Goal: Task Accomplishment & Management: Complete application form

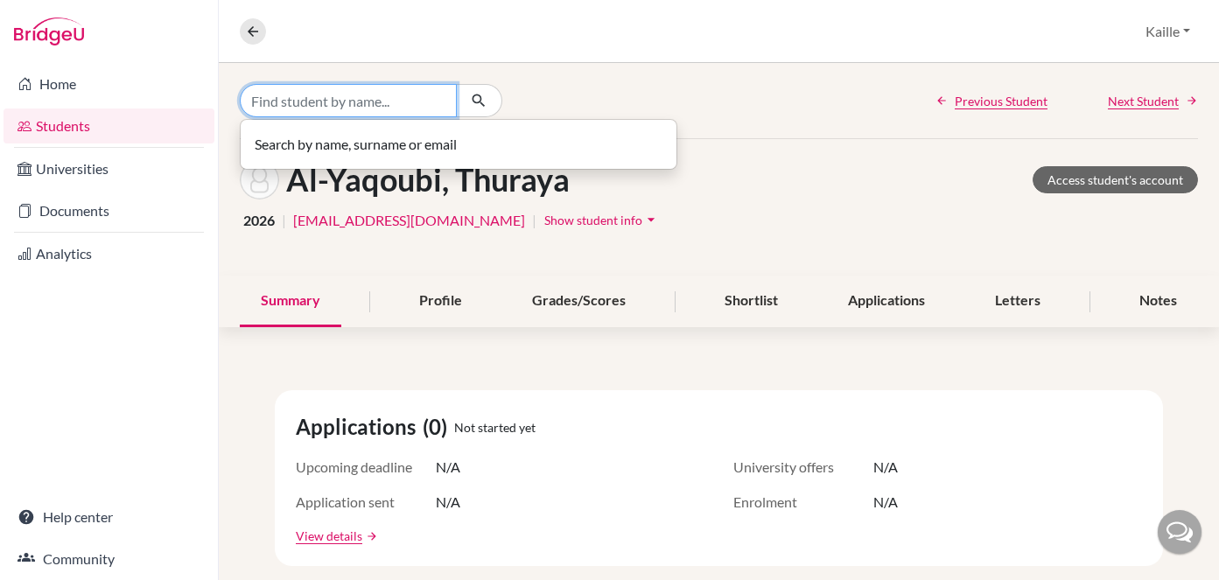
click at [373, 110] on input "Find student by name..." at bounding box center [348, 100] width 217 height 33
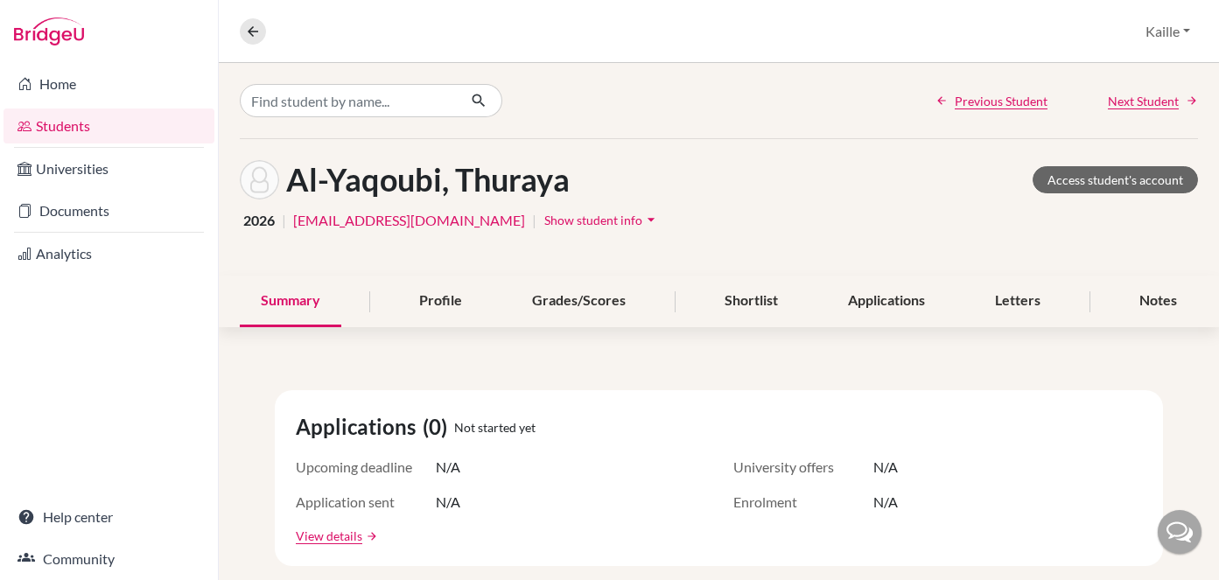
click at [644, 60] on div "Overview Student details Kaille Profile School Settings Log out" at bounding box center [719, 31] width 1000 height 63
click at [111, 130] on link "Students" at bounding box center [109, 126] width 211 height 35
click at [262, 28] on button at bounding box center [253, 31] width 26 height 26
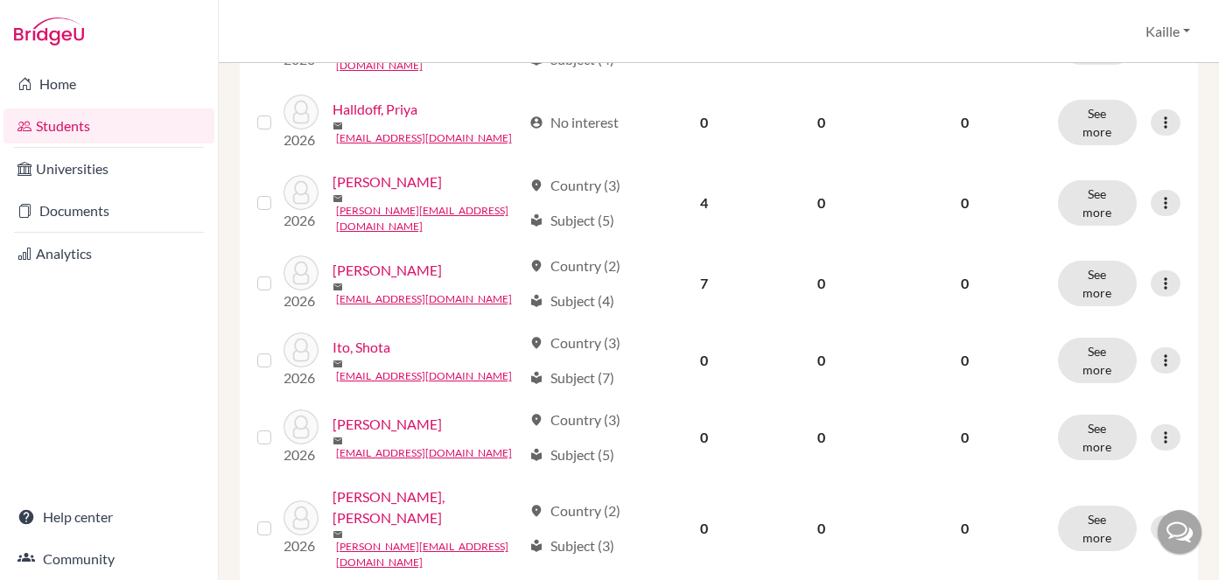
scroll to position [1449, 0]
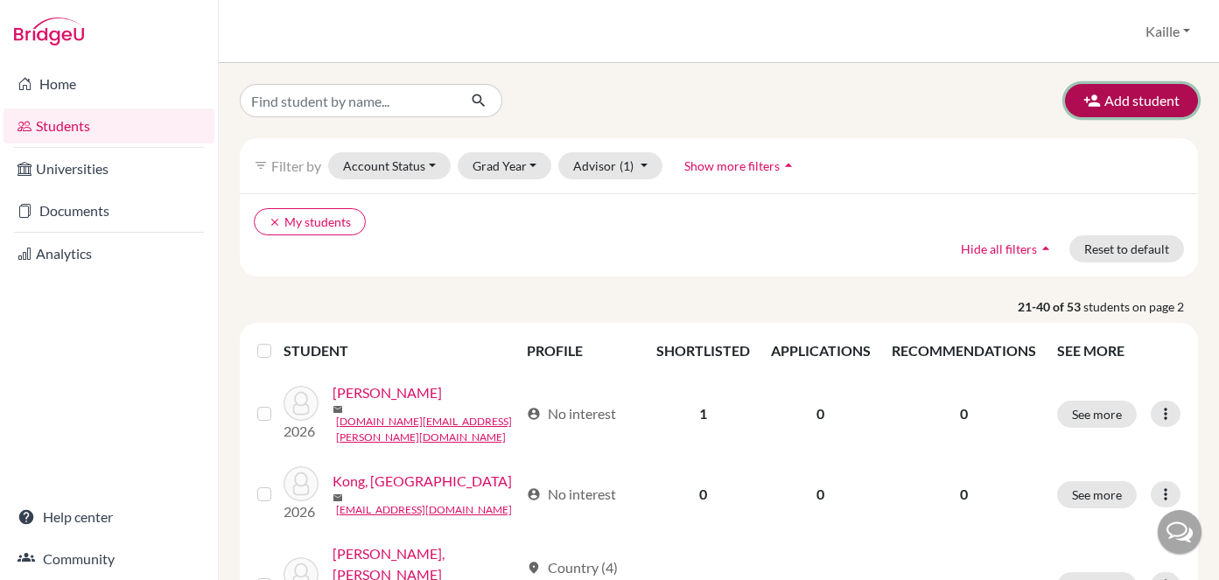
click at [1099, 95] on icon "button" at bounding box center [1092, 101] width 18 height 18
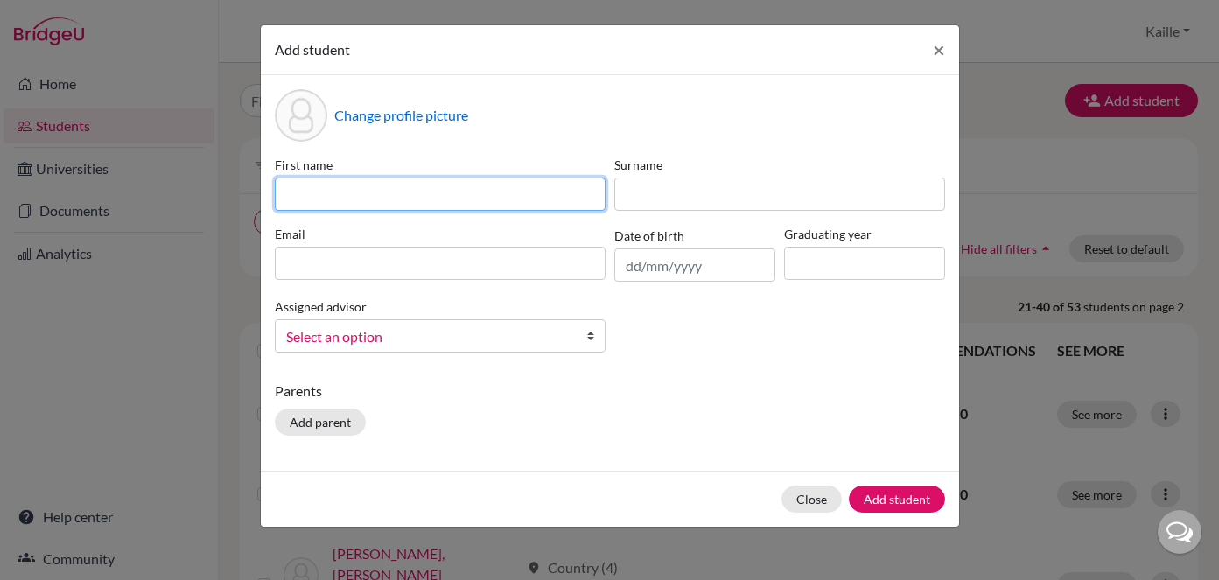
click at [528, 189] on input at bounding box center [440, 194] width 331 height 33
type input "Shuntaro"
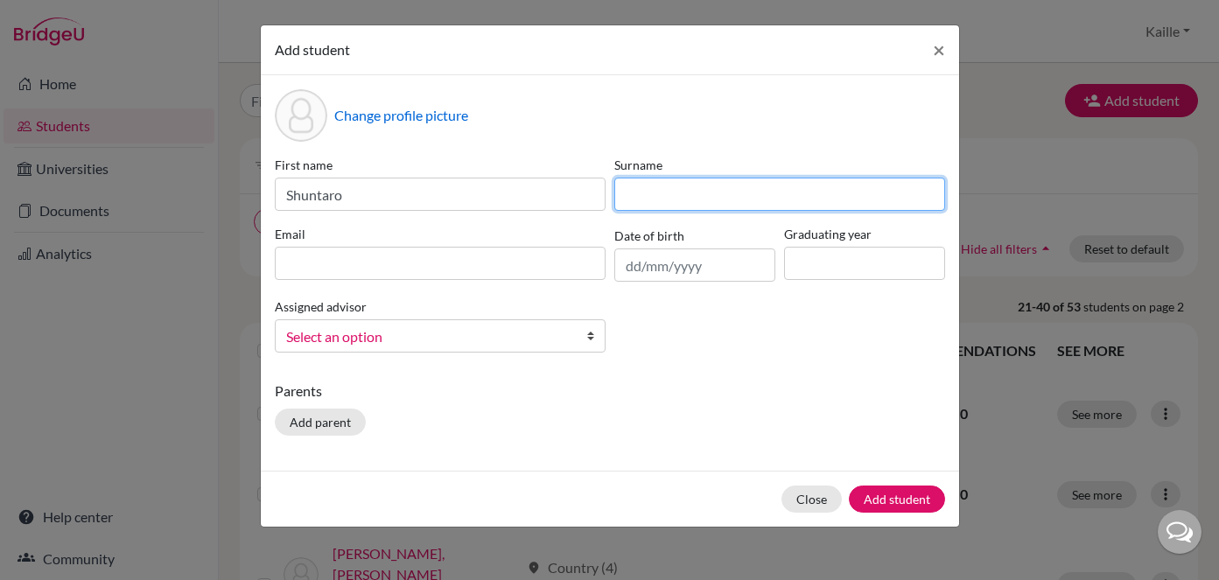
click at [712, 203] on input at bounding box center [779, 194] width 331 height 33
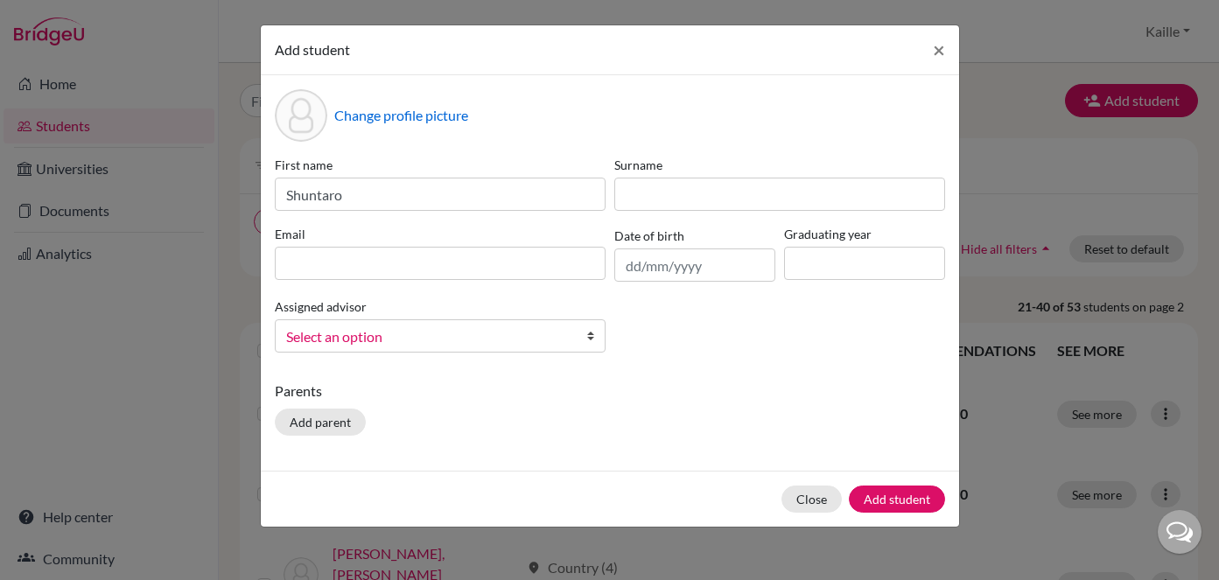
click at [529, 344] on link "Select an option" at bounding box center [440, 335] width 331 height 33
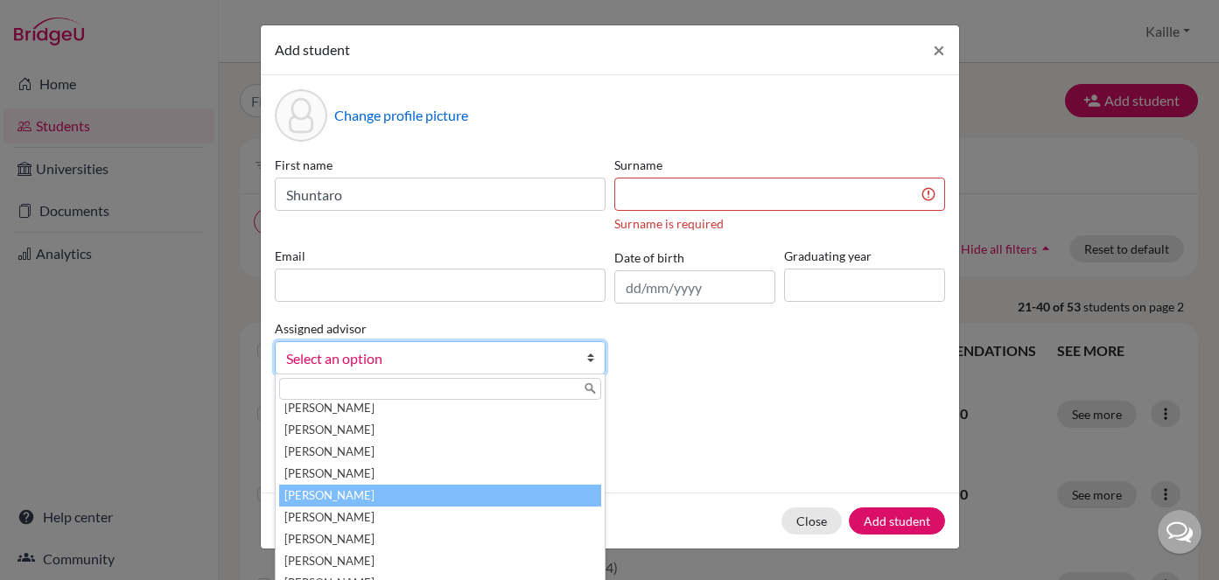
scroll to position [632, 0]
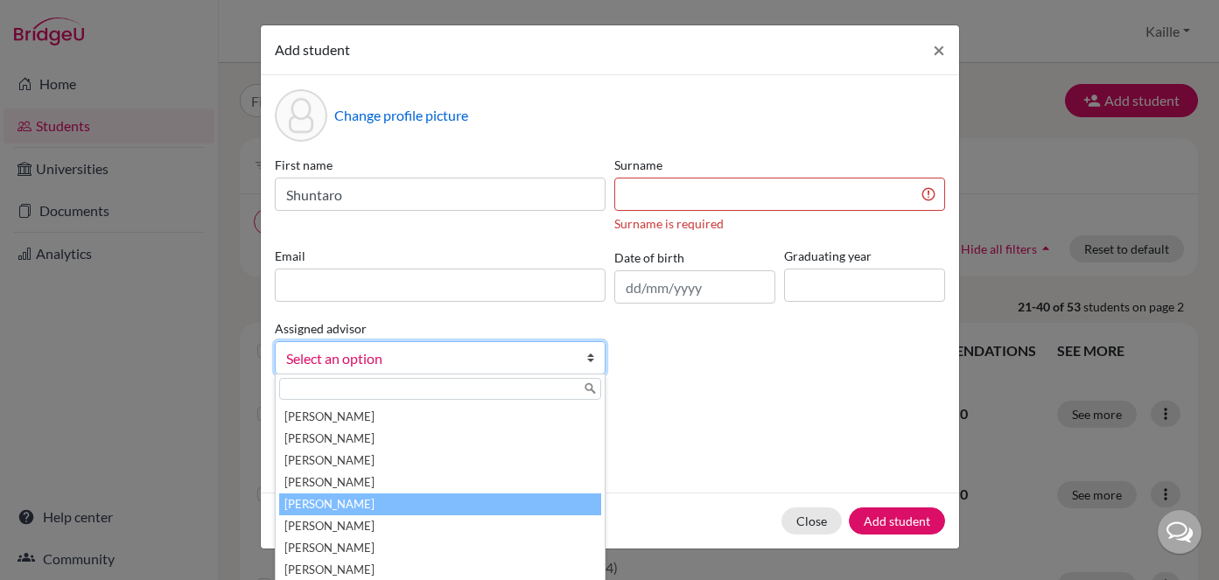
click at [462, 501] on li "Luc, Paul" at bounding box center [440, 505] width 322 height 22
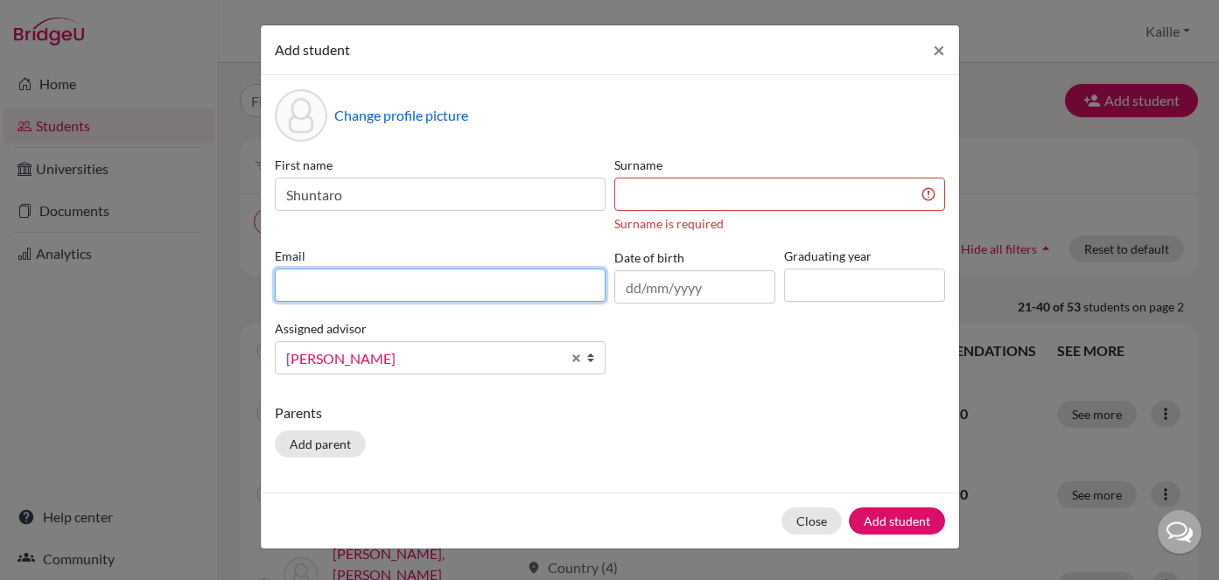
click at [424, 292] on input at bounding box center [440, 285] width 331 height 33
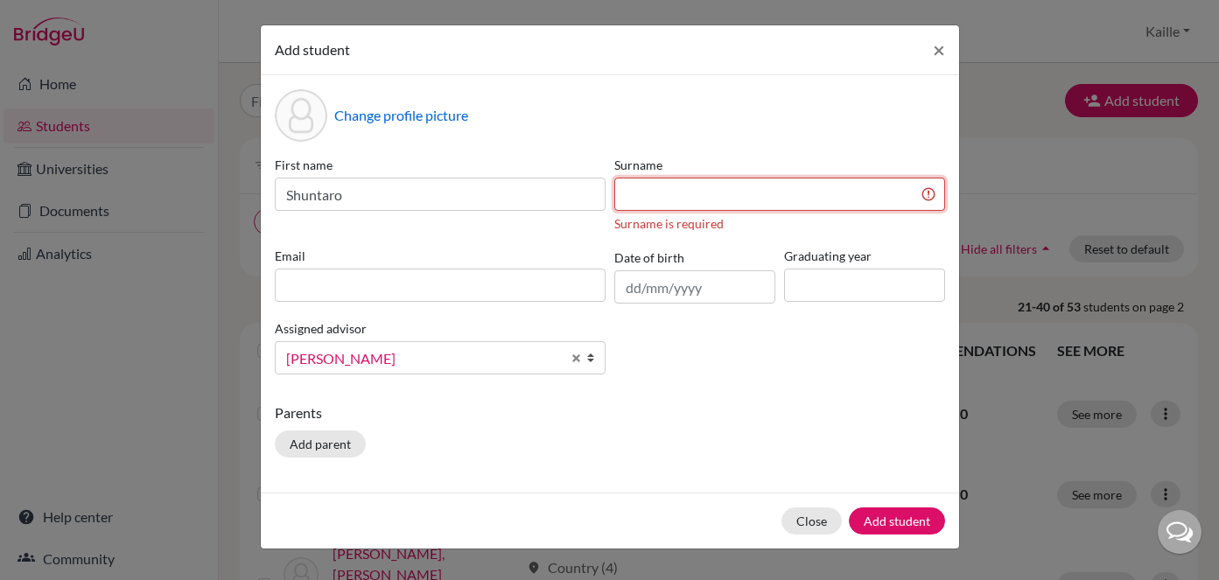
click at [671, 187] on input at bounding box center [779, 194] width 331 height 33
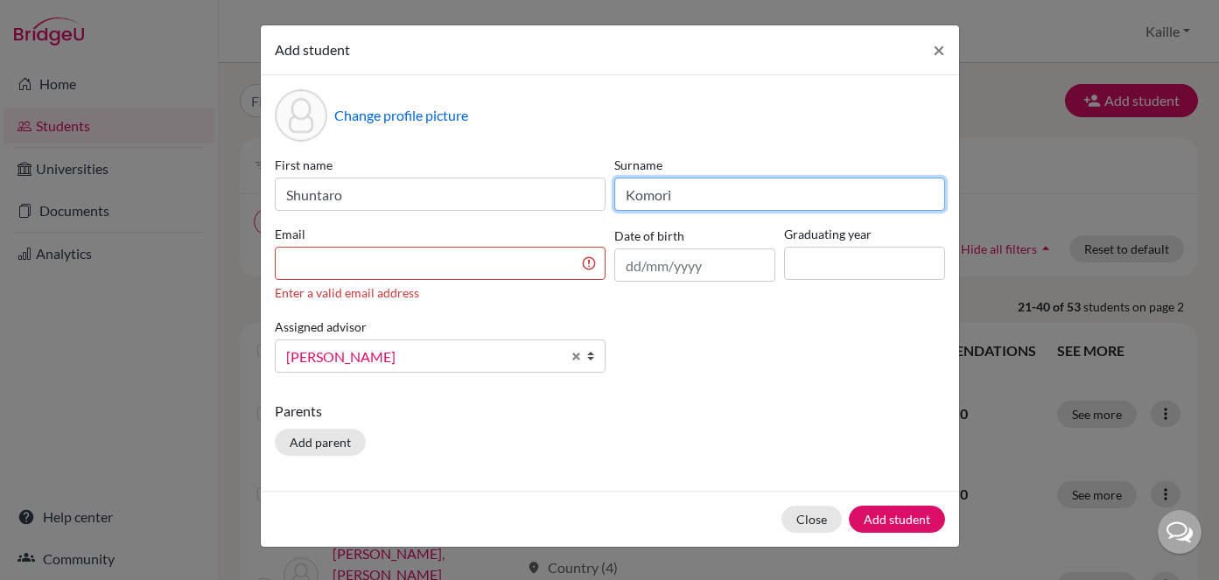
type input "Komori"
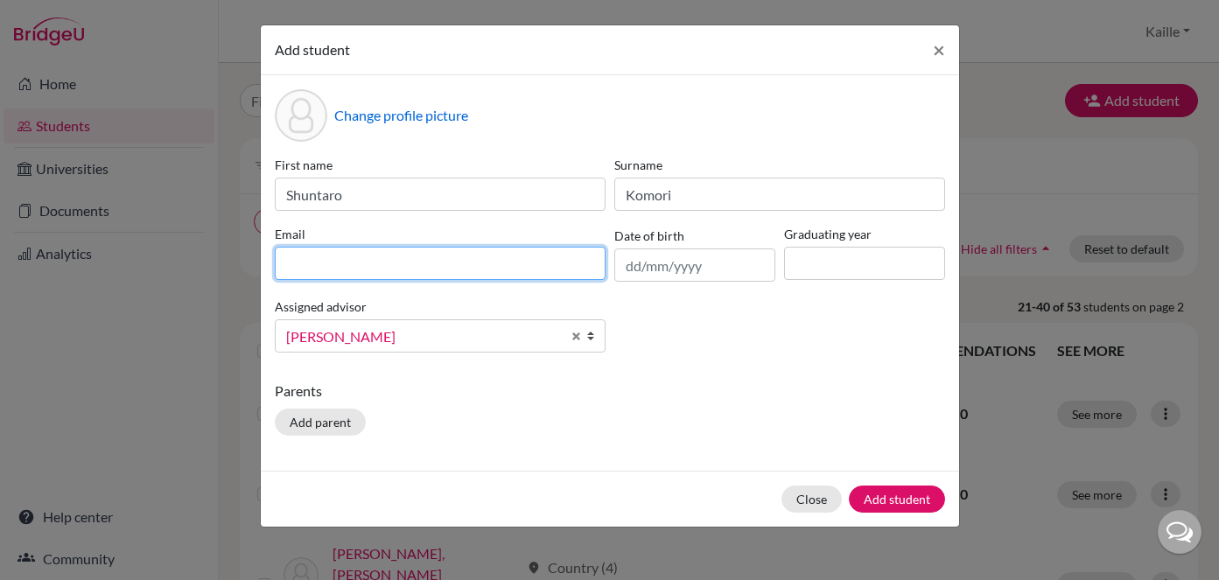
click at [487, 273] on input at bounding box center [440, 263] width 331 height 33
type input "shuntaro.komori@students.aobajapan.jp"
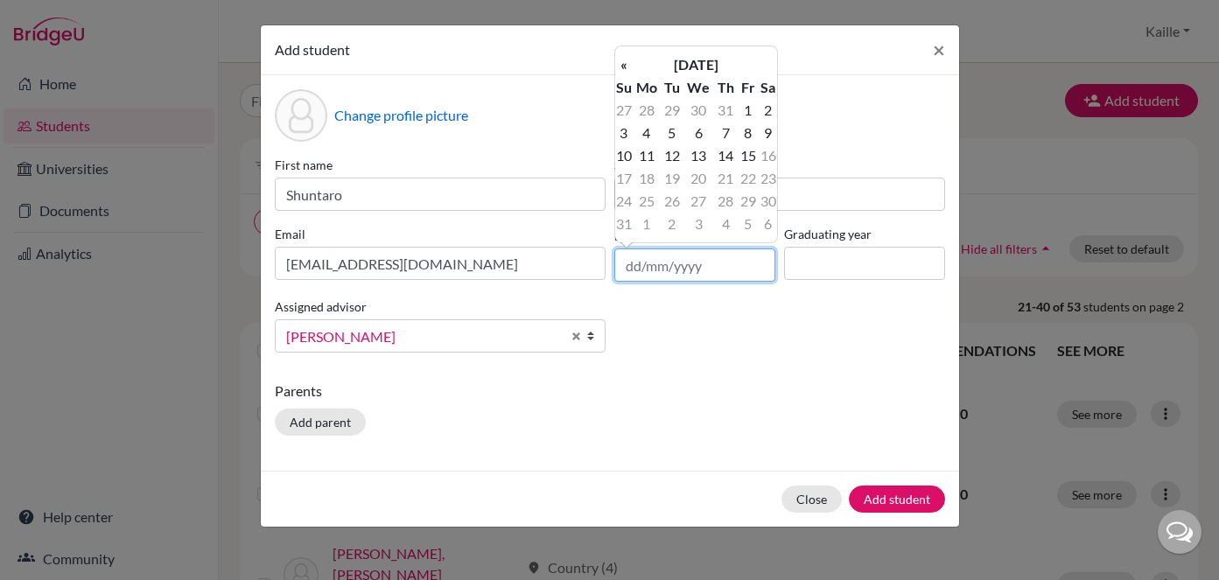
click at [700, 267] on input "text" at bounding box center [694, 265] width 161 height 33
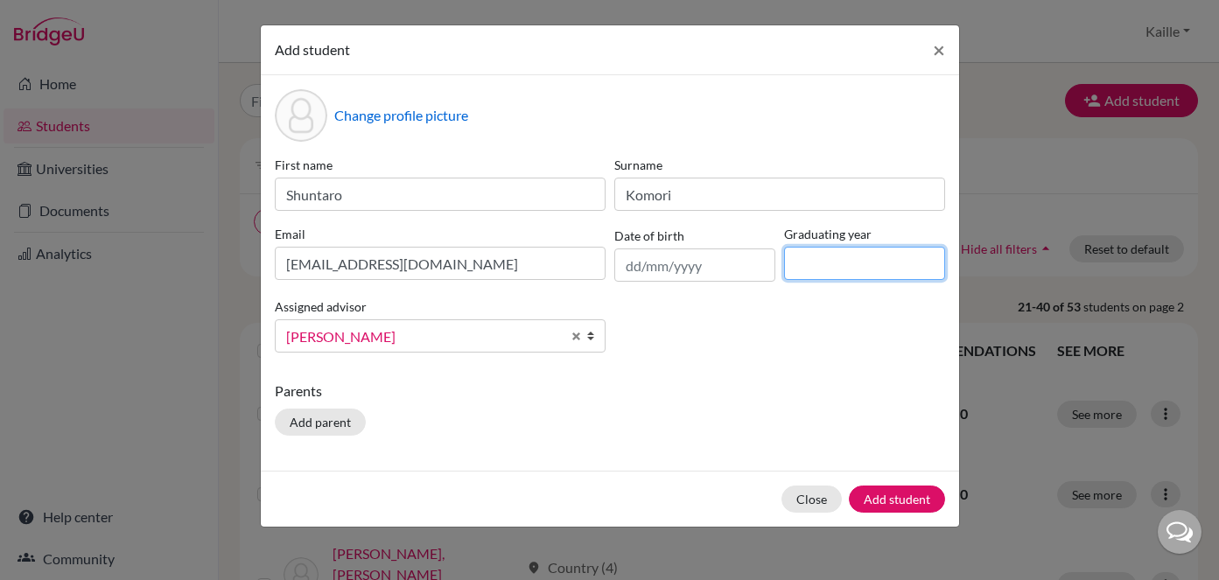
click at [816, 275] on input at bounding box center [864, 263] width 161 height 33
type input "2026"
click at [725, 263] on input "text" at bounding box center [694, 265] width 161 height 33
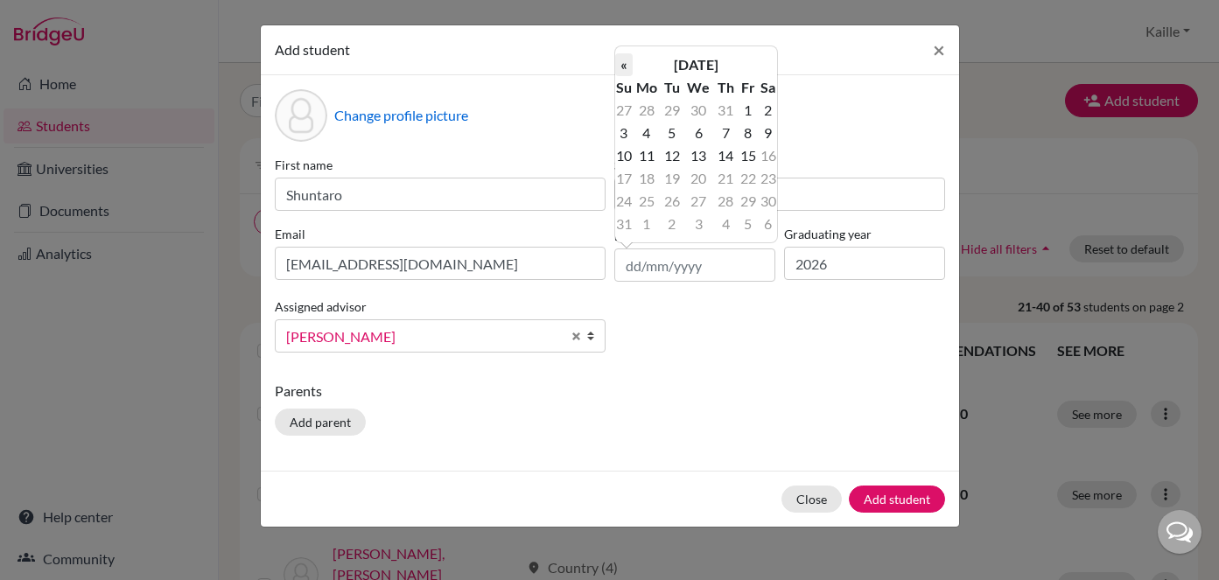
click at [626, 65] on th "«" at bounding box center [624, 64] width 18 height 23
click at [690, 60] on th "July 2025" at bounding box center [696, 64] width 127 height 23
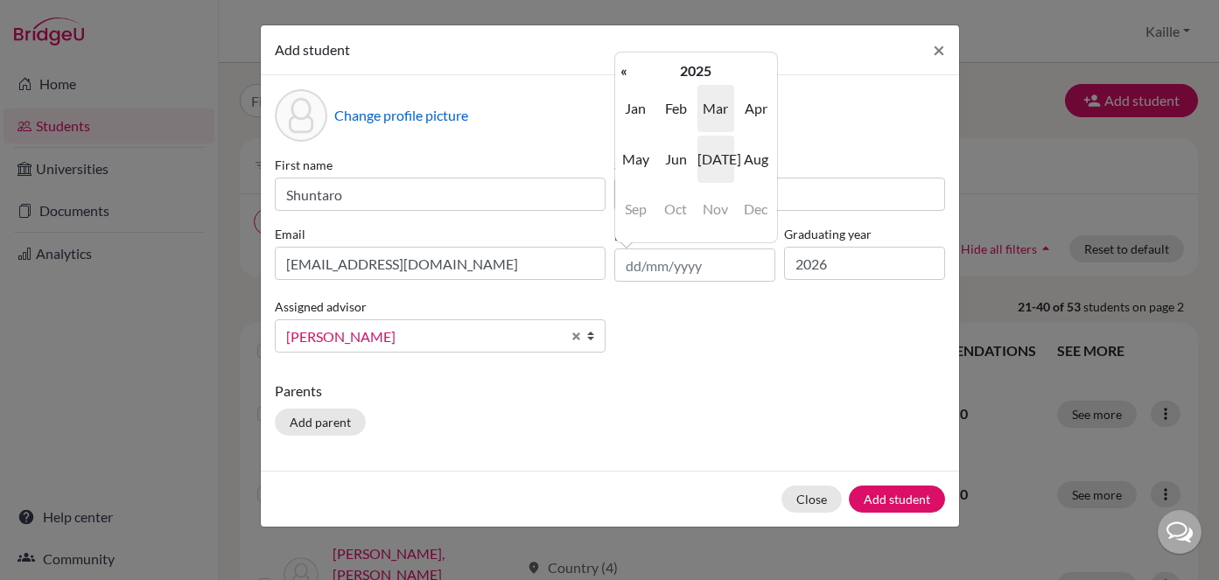
click at [701, 86] on span "Mar" at bounding box center [715, 108] width 37 height 47
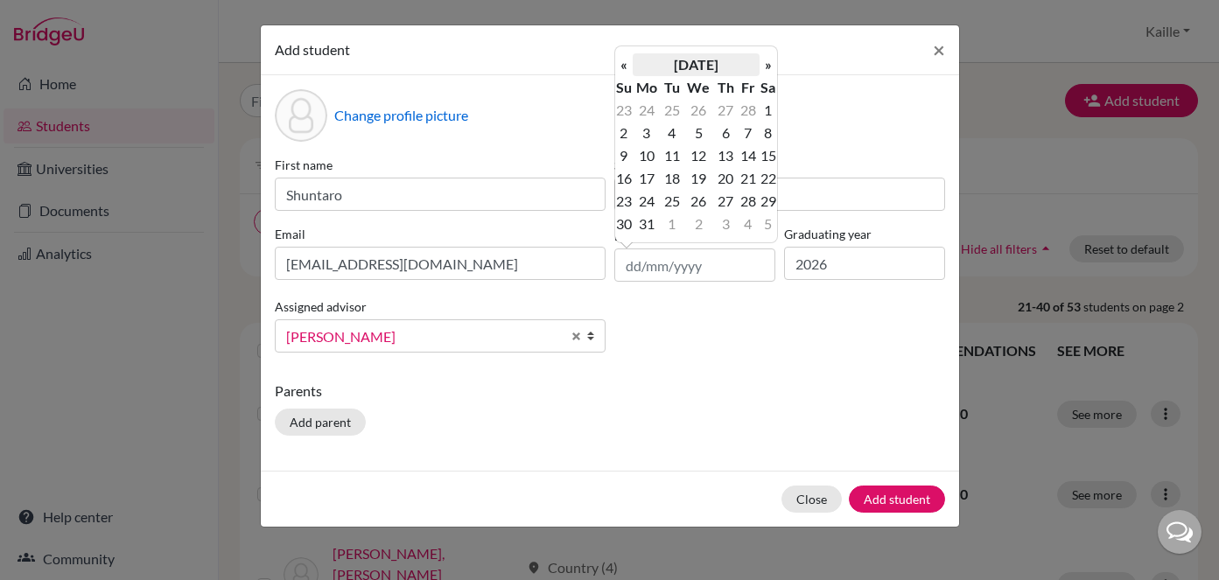
click at [697, 70] on th "March 2025" at bounding box center [696, 64] width 127 height 23
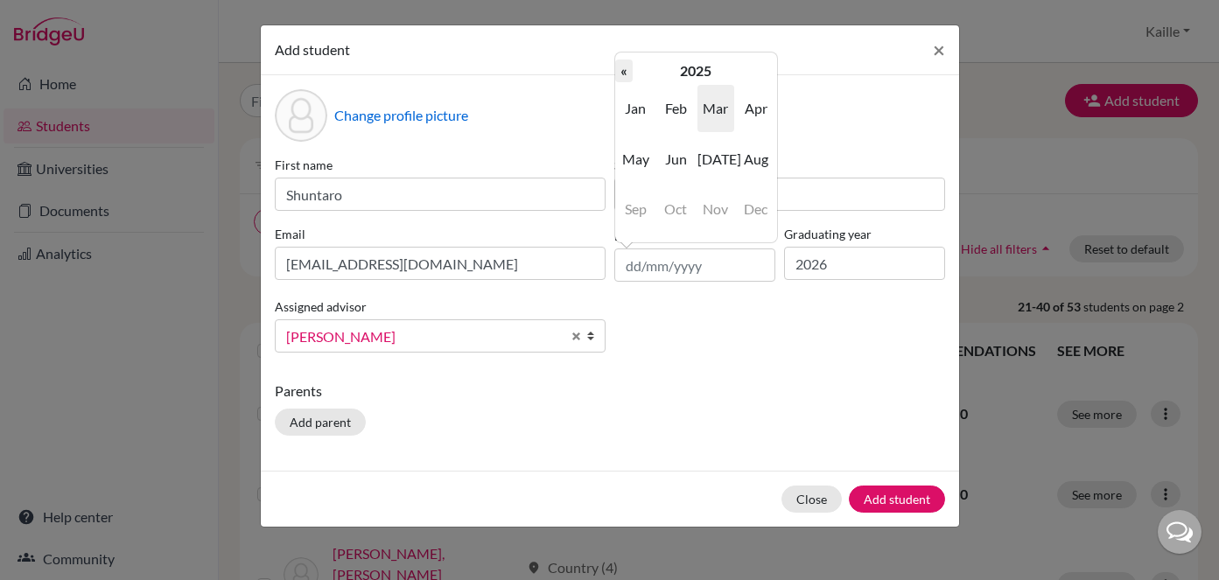
click at [625, 74] on th "«" at bounding box center [624, 71] width 18 height 23
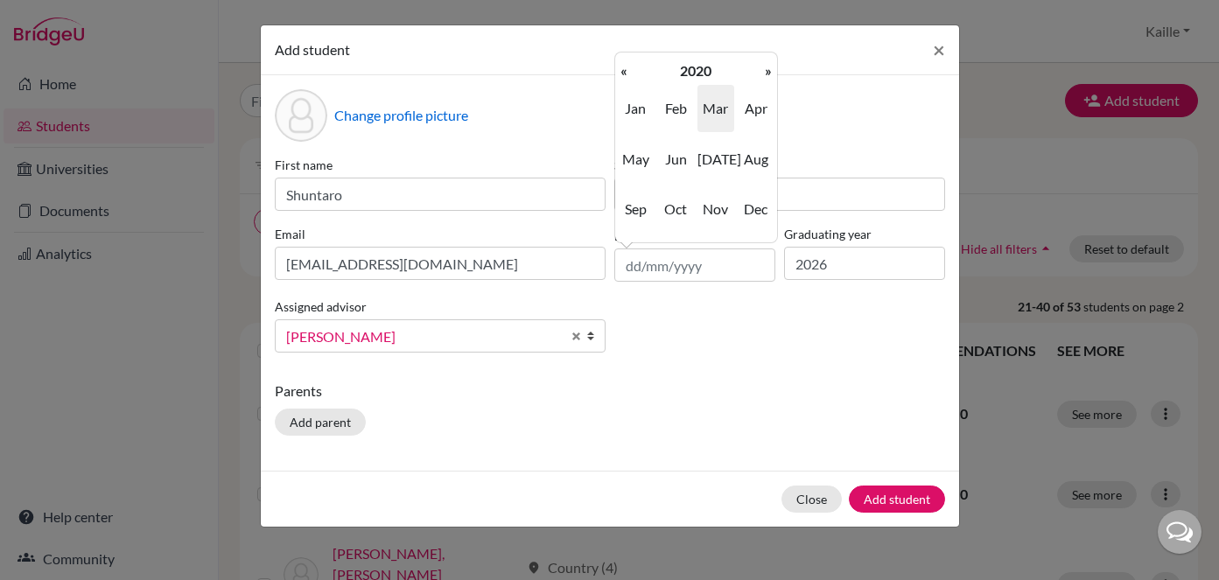
click at [625, 74] on th "«" at bounding box center [624, 71] width 18 height 23
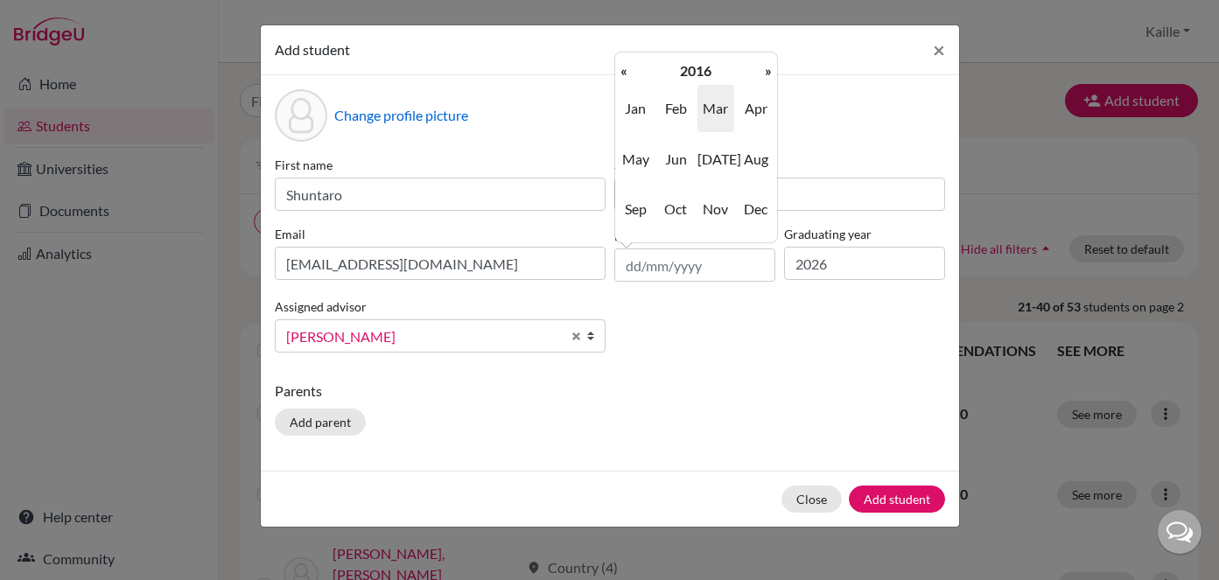
click at [625, 74] on th "«" at bounding box center [624, 71] width 18 height 23
click at [624, 74] on th "«" at bounding box center [624, 71] width 18 height 23
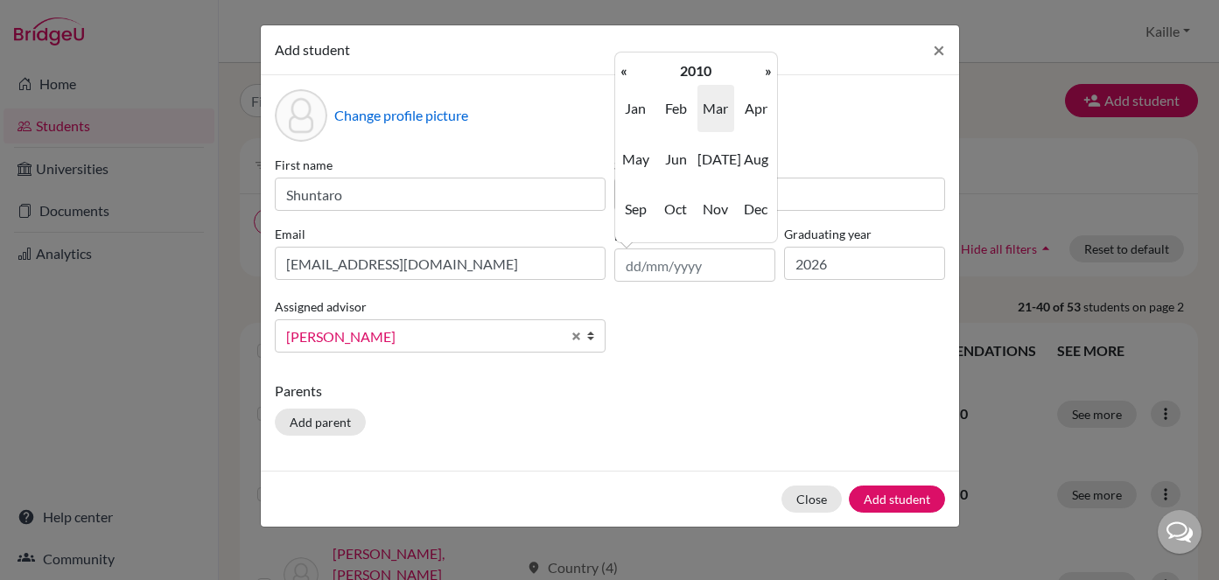
click at [624, 74] on th "«" at bounding box center [624, 71] width 18 height 23
drag, startPoint x: 753, startPoint y: 109, endPoint x: 752, endPoint y: 170, distance: 61.3
click at [752, 170] on td "Jan Feb Mar Apr May Jun Jul Aug Sep Oct Nov Dec" at bounding box center [696, 158] width 162 height 153
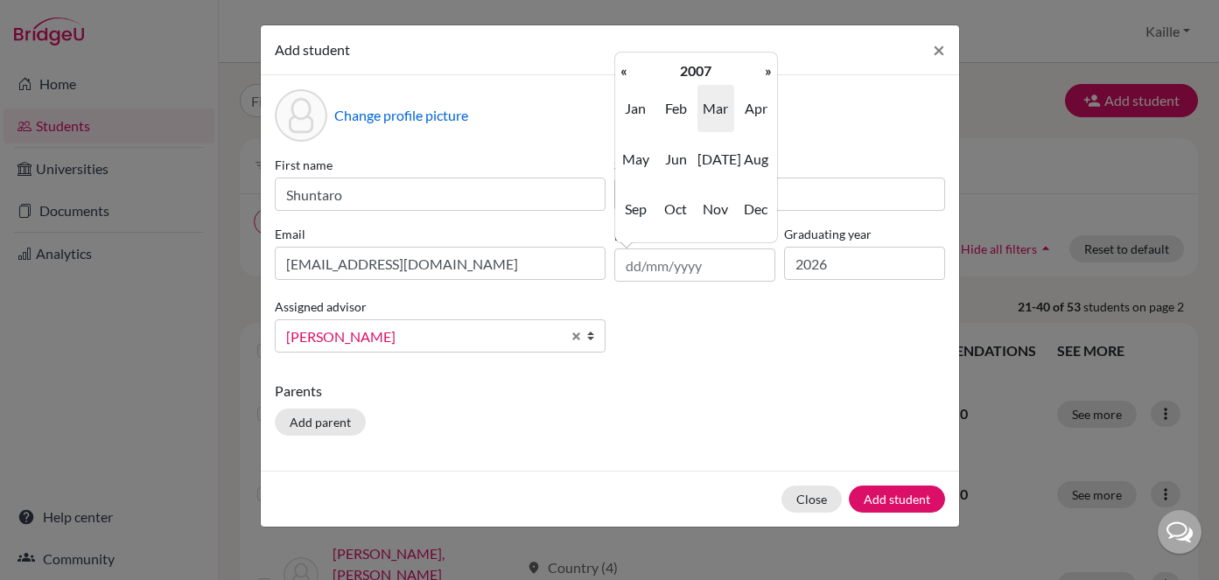
click at [752, 170] on span "Aug" at bounding box center [756, 159] width 37 height 47
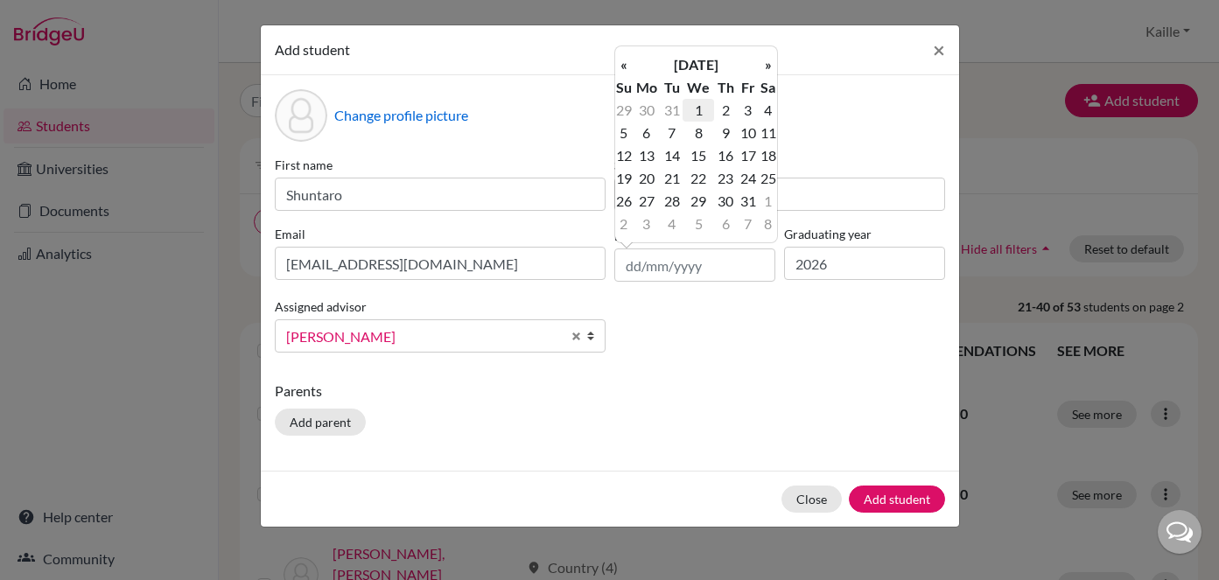
click at [697, 115] on td "1" at bounding box center [698, 110] width 31 height 23
type input "01/08/2007"
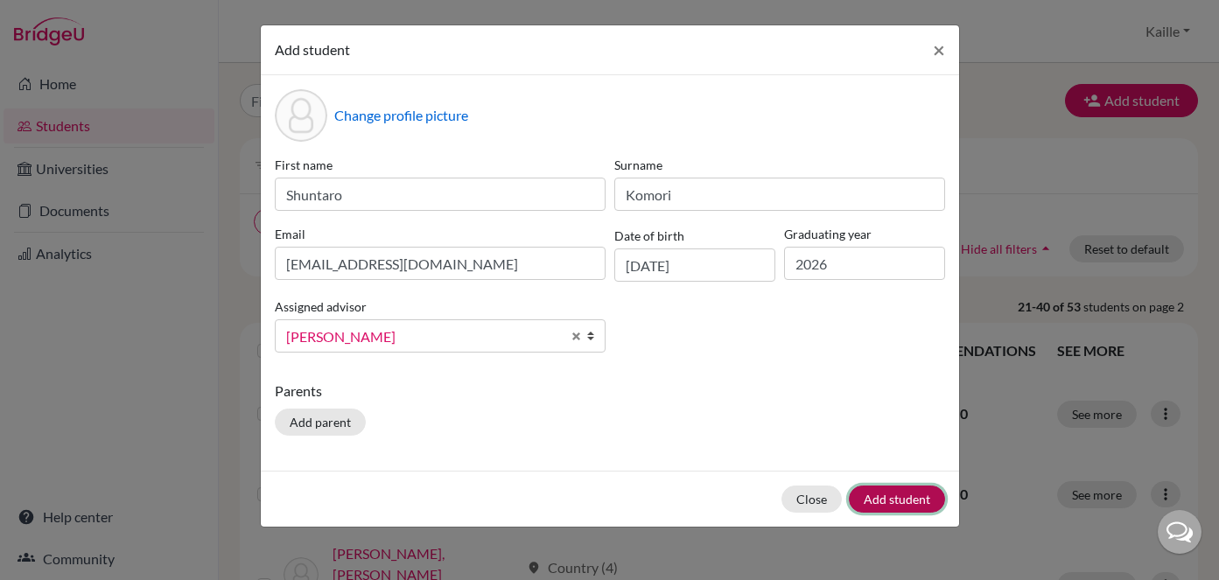
click at [914, 499] on button "Add student" at bounding box center [897, 499] width 96 height 27
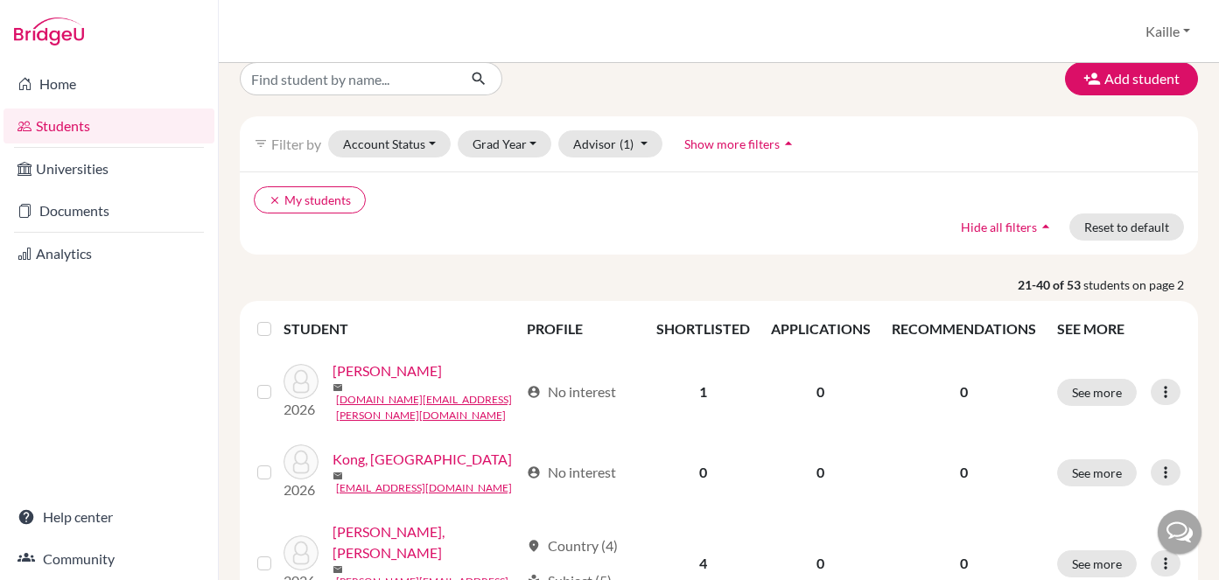
scroll to position [0, 0]
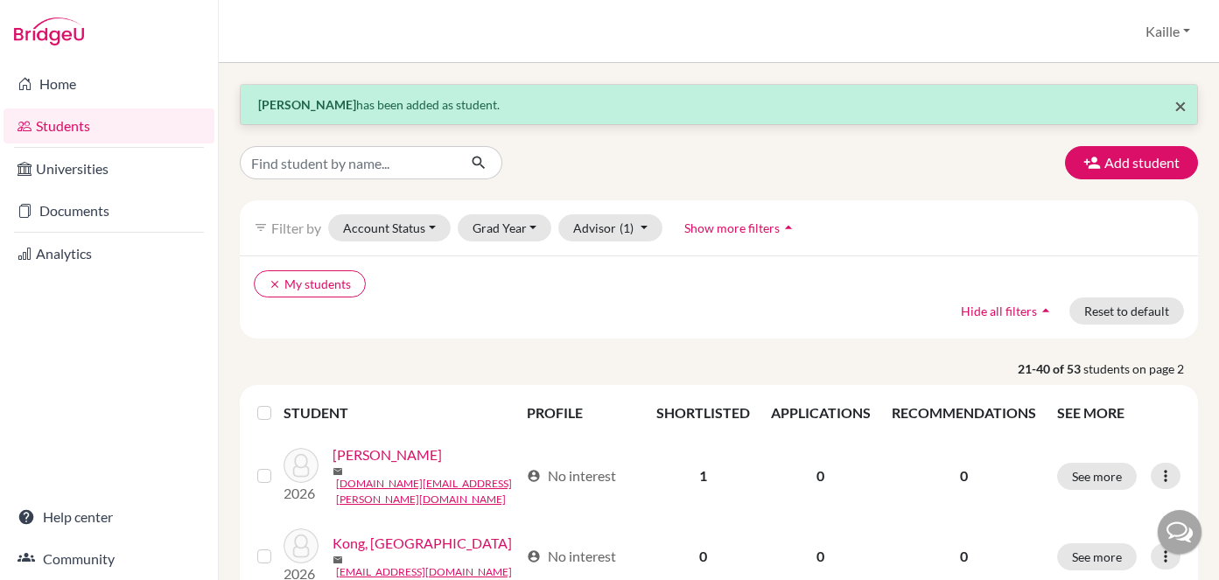
click at [1180, 103] on span "×" at bounding box center [1180, 105] width 12 height 25
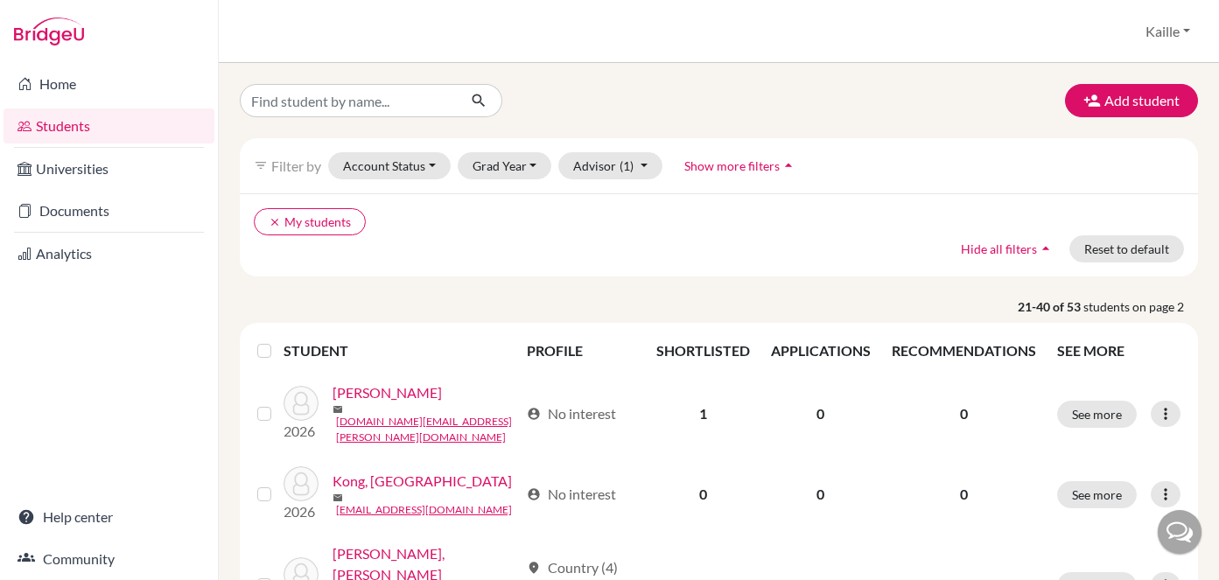
click at [97, 133] on link "Students" at bounding box center [109, 126] width 211 height 35
click at [287, 225] on button "clear My students" at bounding box center [310, 221] width 112 height 27
